Goal: Task Accomplishment & Management: Use online tool/utility

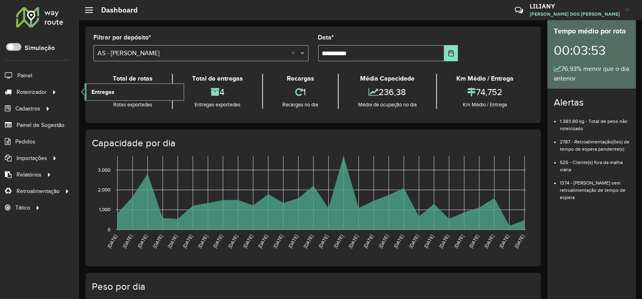
click at [122, 93] on link "Entregas" at bounding box center [134, 92] width 99 height 16
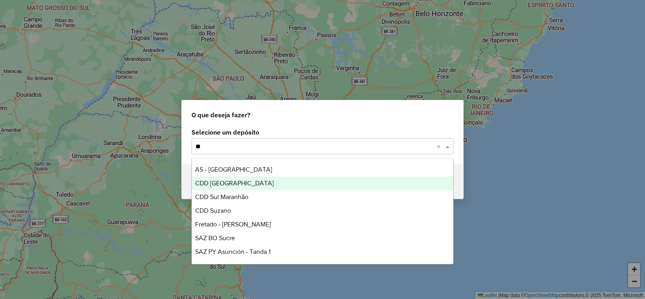
type input "***"
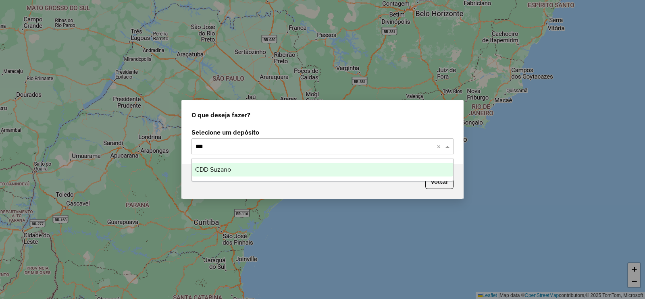
click at [216, 170] on span "CDD Suzano" at bounding box center [213, 169] width 36 height 7
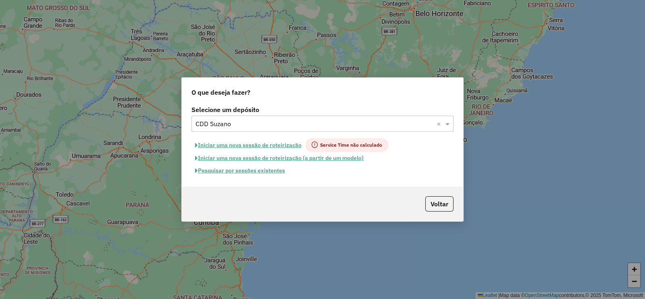
click at [264, 169] on button "Pesquisar por sessões existentes" at bounding box center [239, 170] width 97 height 12
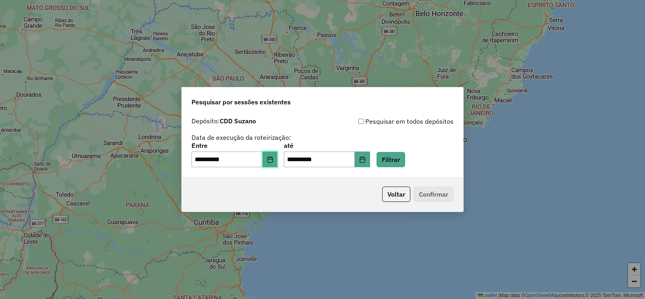
click at [273, 161] on icon "Choose Date" at bounding box center [270, 159] width 6 height 6
click at [405, 156] on button "Filtrar" at bounding box center [390, 159] width 29 height 15
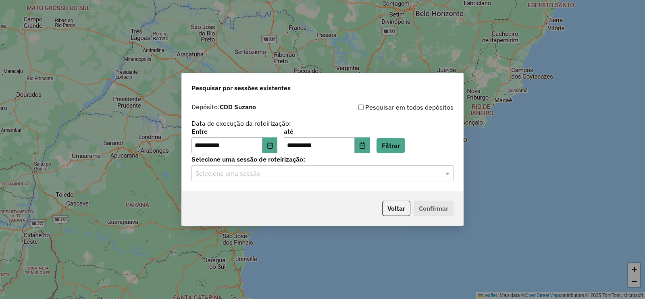
click at [251, 170] on input "text" at bounding box center [314, 174] width 238 height 10
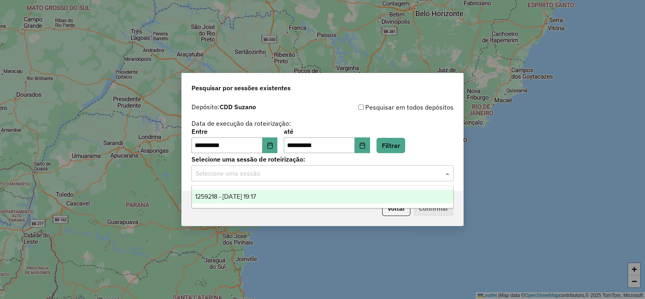
click at [238, 196] on span "1259218 - 04/09/2025 19:17" at bounding box center [225, 196] width 61 height 7
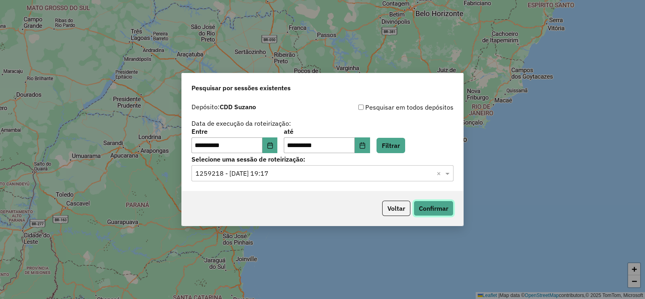
click at [426, 201] on button "Confirmar" at bounding box center [433, 208] width 40 height 15
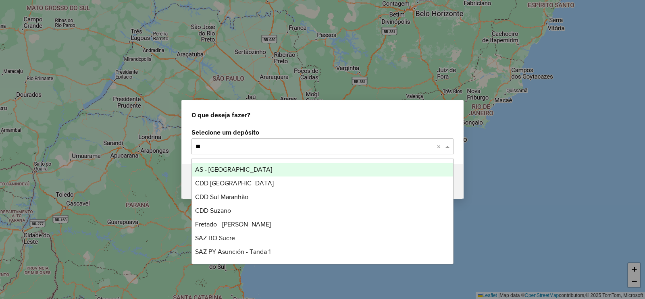
type input "***"
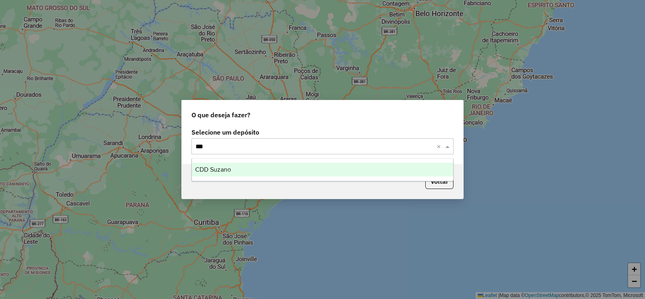
click at [210, 166] on span "CDD Suzano" at bounding box center [213, 169] width 36 height 7
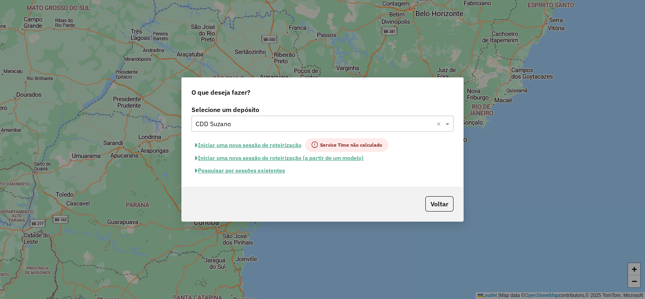
click at [261, 145] on button "Iniciar uma nova sessão de roteirização" at bounding box center [248, 145] width 114 height 14
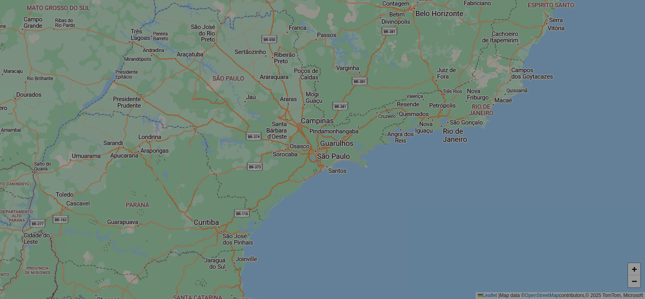
select select "*"
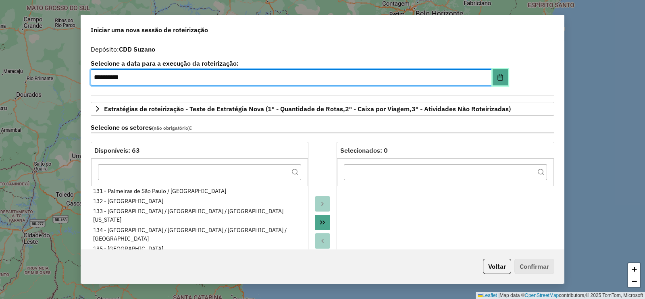
click at [498, 74] on icon "Choose Date" at bounding box center [500, 77] width 6 height 6
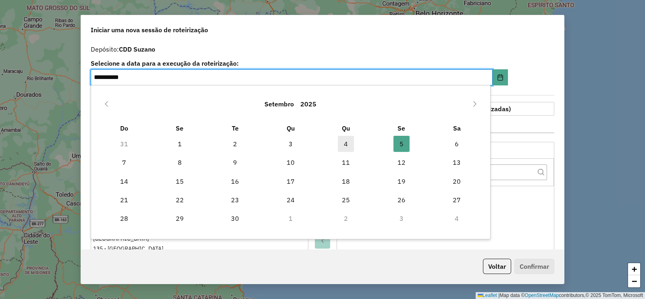
click at [349, 142] on span "4" at bounding box center [346, 144] width 16 height 16
type input "**********"
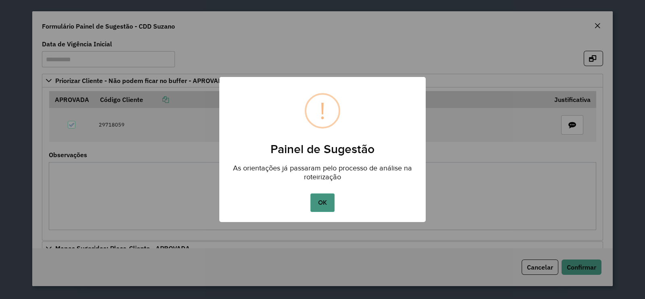
click at [321, 202] on button "OK" at bounding box center [322, 202] width 24 height 19
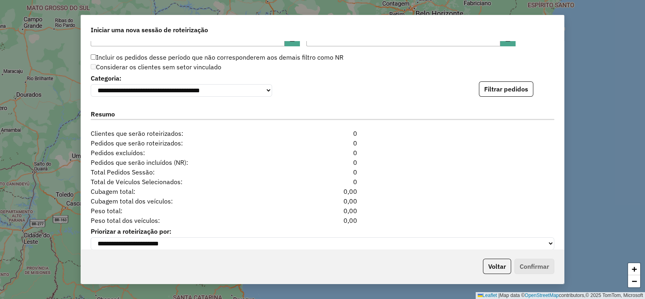
scroll to position [878, 0]
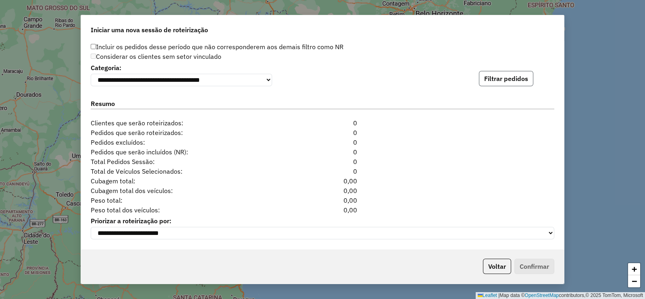
click at [504, 75] on button "Filtrar pedidos" at bounding box center [506, 78] width 54 height 15
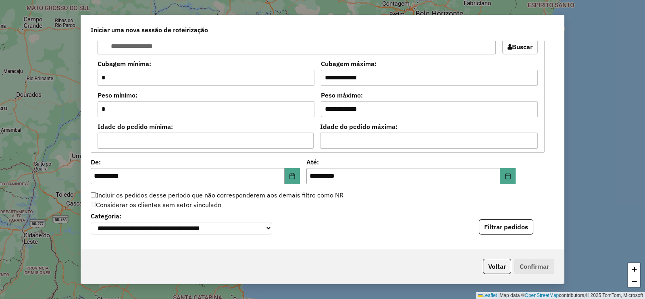
scroll to position [727, 0]
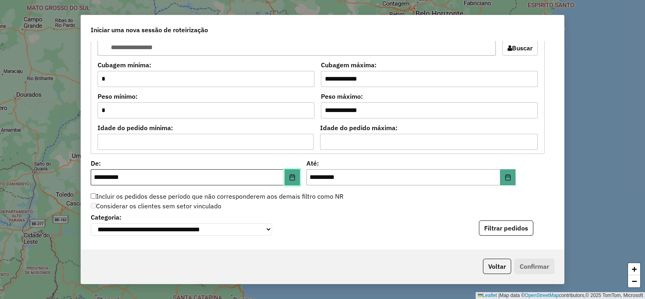
drag, startPoint x: 290, startPoint y: 175, endPoint x: 273, endPoint y: 170, distance: 17.2
click at [290, 175] on icon "Choose Date" at bounding box center [292, 177] width 6 height 6
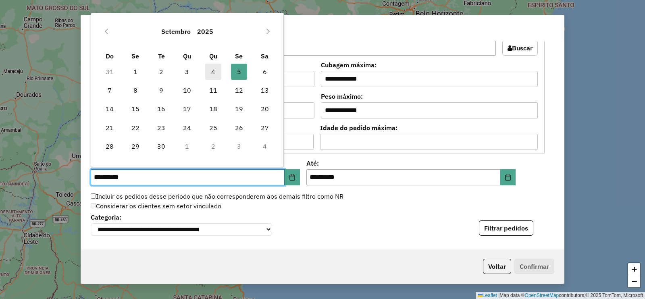
click at [213, 73] on span "4" at bounding box center [213, 72] width 16 height 16
type input "**********"
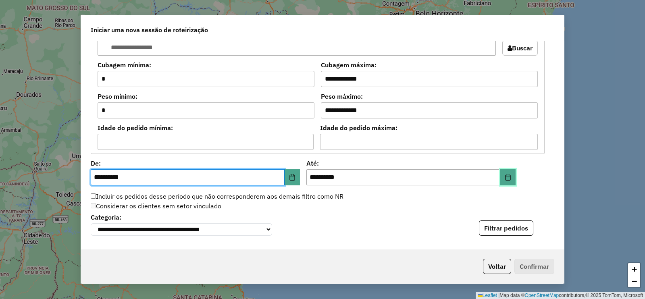
click at [504, 174] on icon "Choose Date" at bounding box center [507, 177] width 6 height 6
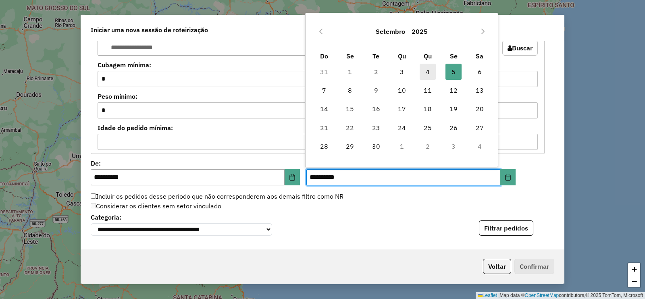
click at [427, 68] on span "4" at bounding box center [427, 72] width 16 height 16
type input "**********"
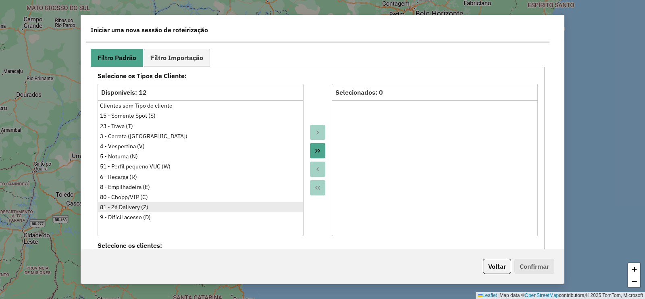
scroll to position [475, 0]
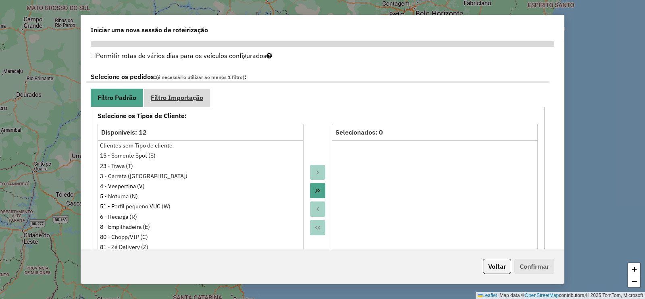
click at [168, 102] on link "Filtro Importação" at bounding box center [177, 98] width 66 height 18
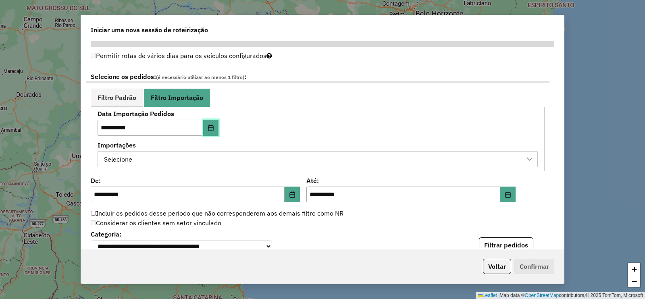
click at [210, 126] on icon "Choose Date" at bounding box center [210, 127] width 5 height 6
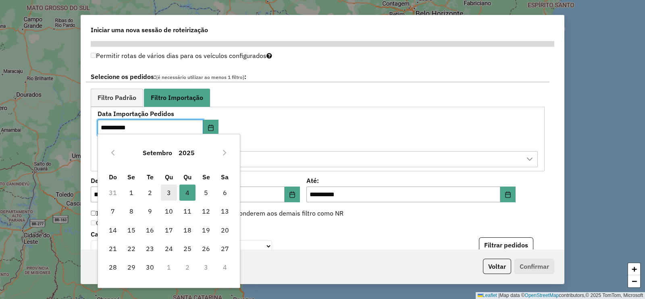
click at [166, 190] on span "3" at bounding box center [169, 193] width 16 height 16
type input "**********"
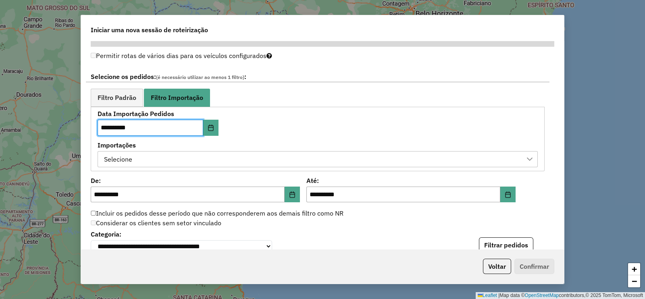
click at [503, 237] on div "**********" at bounding box center [322, 240] width 463 height 25
click at [502, 240] on button "Filtrar pedidos" at bounding box center [506, 244] width 54 height 15
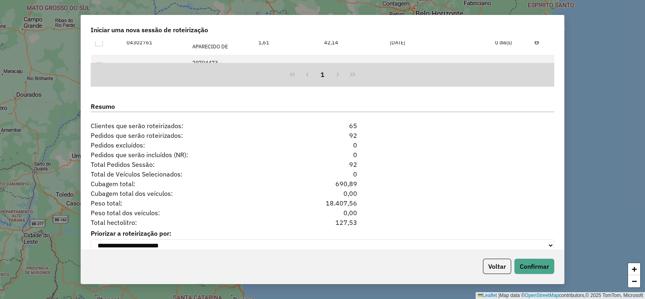
scroll to position [819, 0]
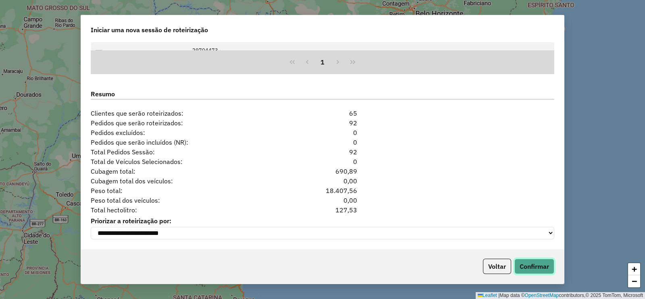
click at [533, 261] on button "Confirmar" at bounding box center [534, 266] width 40 height 15
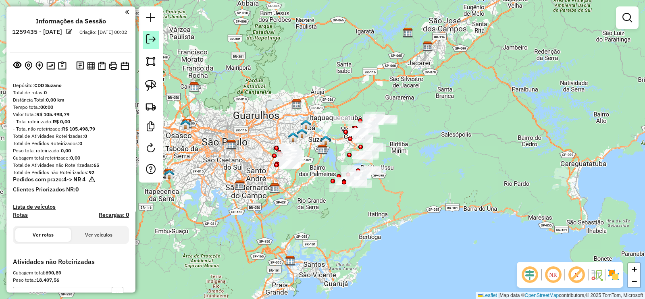
click at [152, 37] on em at bounding box center [151, 39] width 10 height 10
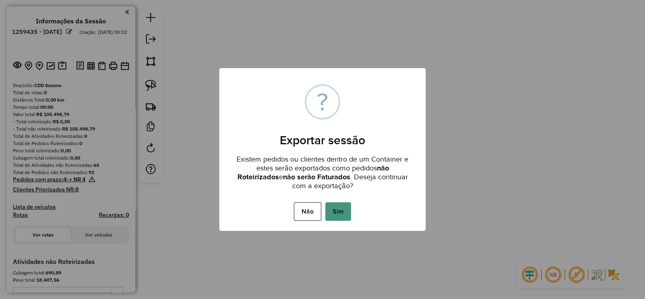
click at [340, 216] on button "Sim" at bounding box center [338, 211] width 26 height 19
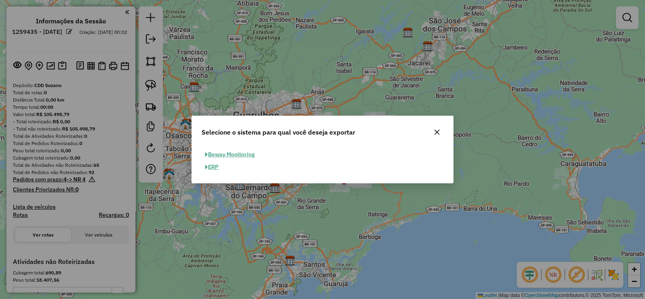
click at [212, 166] on button "ERP" at bounding box center [211, 167] width 21 height 12
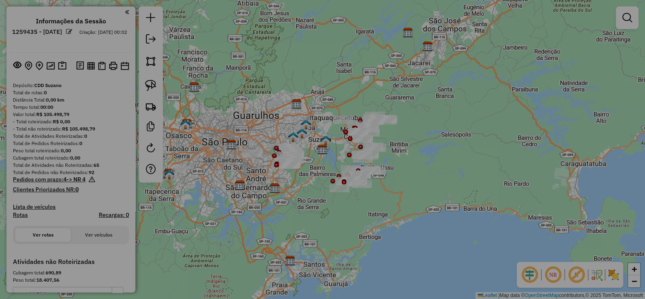
select select "**"
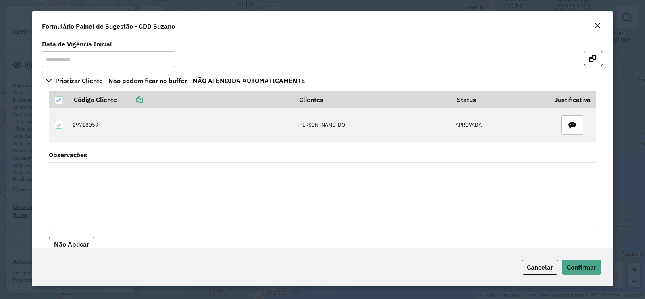
click at [596, 23] on em "Close" at bounding box center [597, 26] width 6 height 6
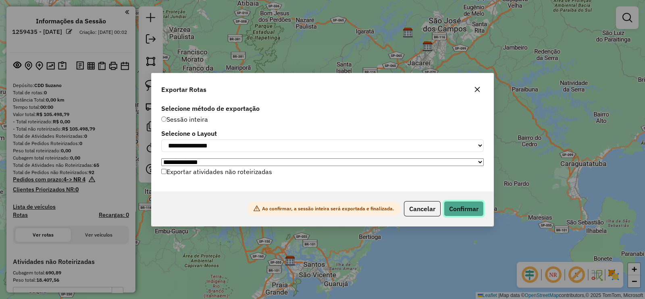
click at [458, 206] on button "Confirmar" at bounding box center [464, 208] width 40 height 15
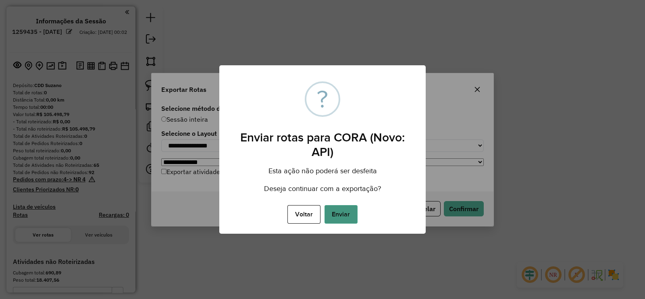
click at [342, 212] on button "Enviar" at bounding box center [340, 214] width 33 height 19
